Goal: Information Seeking & Learning: Find specific fact

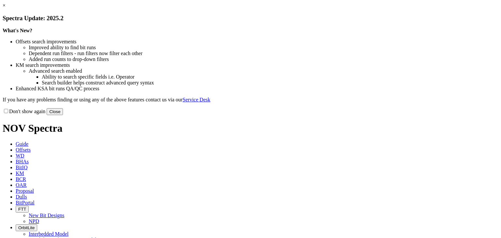
click at [6, 8] on link "×" at bounding box center [4, 6] width 3 height 6
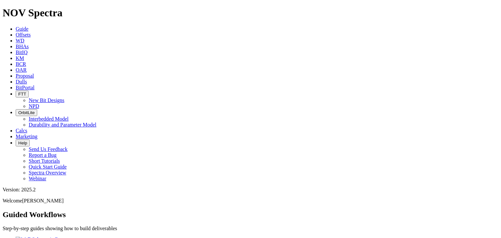
click at [16, 55] on icon at bounding box center [16, 58] width 0 height 6
click at [221, 233] on div "Standard Advanced" at bounding box center [251, 242] width 496 height 19
click at [60, 226] on input "text" at bounding box center [32, 229] width 58 height 7
type input "wing blade"
click at [62, 226] on button "Search" at bounding box center [71, 229] width 19 height 7
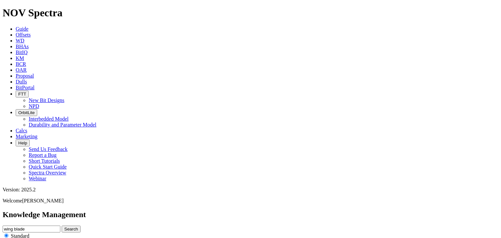
click at [8, 238] on input "radio" at bounding box center [6, 242] width 4 height 4
radio input "true"
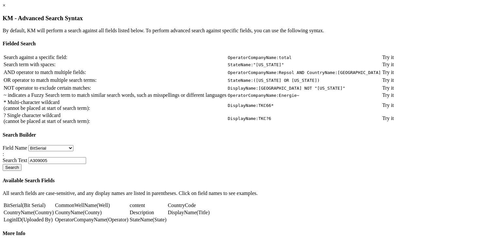
click at [6, 8] on link "×" at bounding box center [4, 6] width 3 height 6
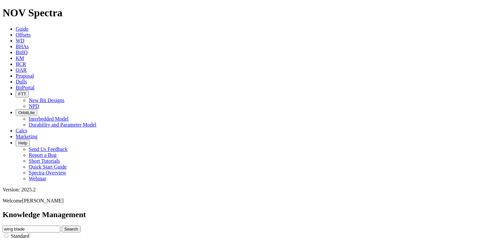
click at [8, 234] on input "radio" at bounding box center [6, 236] width 4 height 4
radio input "true"
radio input "false"
click at [60, 226] on input "wing blade" at bounding box center [32, 229] width 58 height 7
drag, startPoint x: 209, startPoint y: 32, endPoint x: 169, endPoint y: 32, distance: 39.8
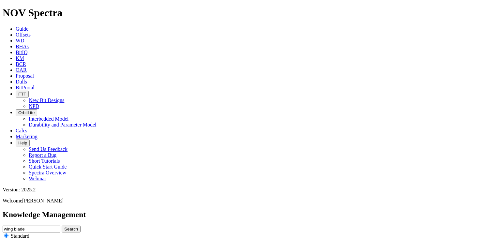
click at [60, 226] on input "wing blade" at bounding box center [32, 229] width 58 height 7
type input "wing"
click at [81, 226] on button "Search" at bounding box center [71, 229] width 19 height 7
click at [60, 226] on input "wing" at bounding box center [32, 229] width 58 height 7
type input "wing+blade"
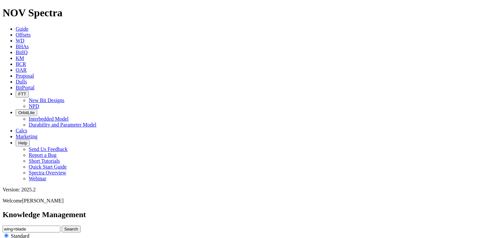
click at [62, 226] on button "Search" at bounding box center [71, 229] width 19 height 7
